Goal: Task Accomplishment & Management: Use online tool/utility

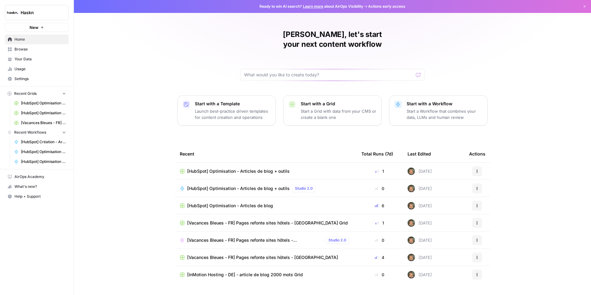
click at [250, 220] on span "[Vacances Bleues - FR] Pages refonte sites hôtels - [GEOGRAPHIC_DATA] Grid" at bounding box center [267, 223] width 161 height 6
click at [258, 237] on span "[Vacances Bleues - FR] Pages refonte sites hôtels - [GEOGRAPHIC_DATA]" at bounding box center [255, 240] width 136 height 6
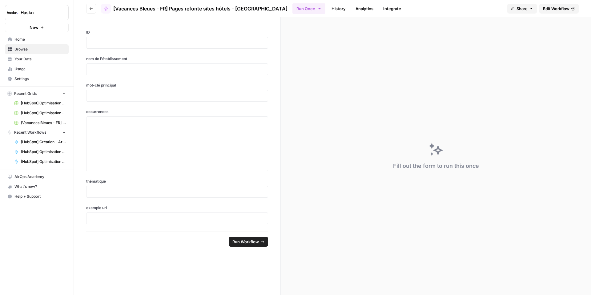
click at [90, 8] on icon "button" at bounding box center [91, 8] width 3 height 2
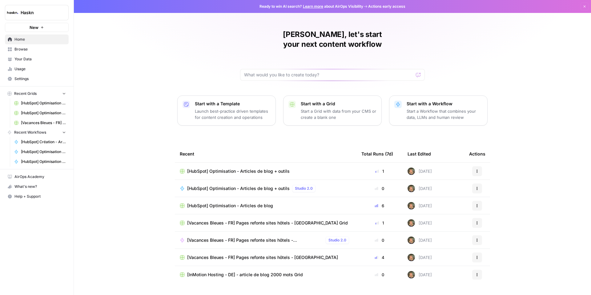
click at [281, 254] on span "[Vacances Bleues - FR] Pages refonte sites hôtels - [GEOGRAPHIC_DATA]" at bounding box center [262, 257] width 151 height 6
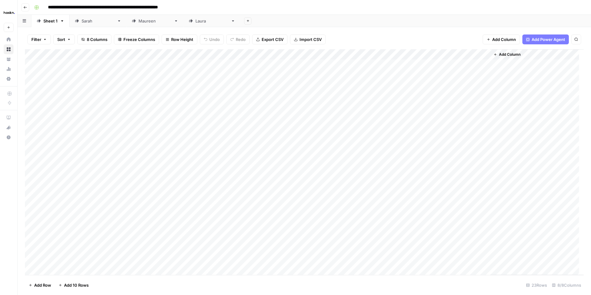
click at [195, 22] on div "[PERSON_NAME]" at bounding box center [211, 21] width 33 height 6
click at [462, 155] on div "Add Column" at bounding box center [304, 127] width 558 height 156
click at [483, 159] on div "Add Column" at bounding box center [304, 127] width 558 height 156
click at [484, 169] on div "Add Column" at bounding box center [304, 127] width 558 height 156
